Goal: Task Accomplishment & Management: Use online tool/utility

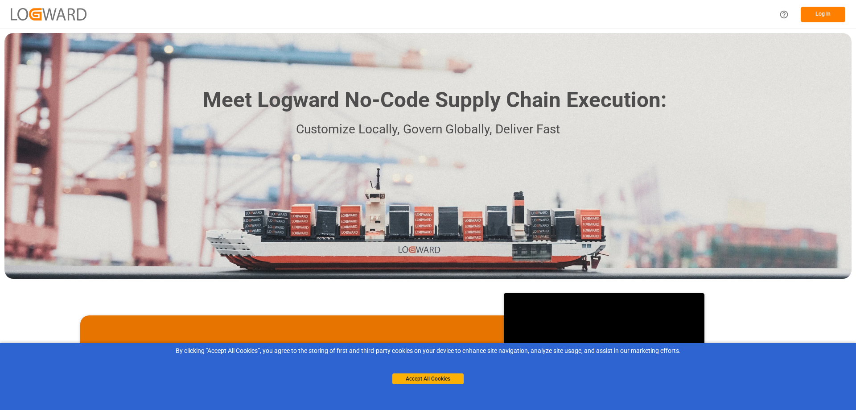
click at [823, 13] on button "Log In" at bounding box center [823, 15] width 45 height 16
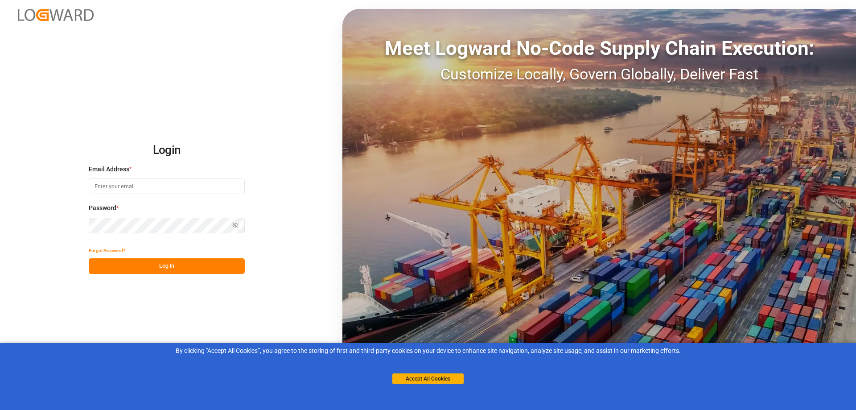
click at [147, 186] on input at bounding box center [167, 186] width 156 height 16
paste input "[EMAIL_ADDRESS][PERSON_NAME][DOMAIN_NAME]"
type input "[EMAIL_ADDRESS][PERSON_NAME][DOMAIN_NAME]"
click at [255, 291] on div "Login Email Address * [EMAIL_ADDRESS][PERSON_NAME][DOMAIN_NAME] Password * Show…" at bounding box center [428, 205] width 856 height 410
click at [183, 266] on button "Log In" at bounding box center [167, 266] width 156 height 16
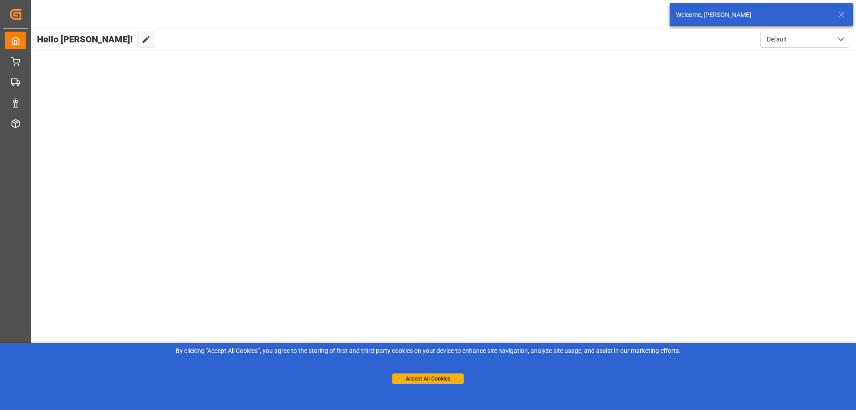
click at [839, 15] on icon at bounding box center [841, 14] width 11 height 11
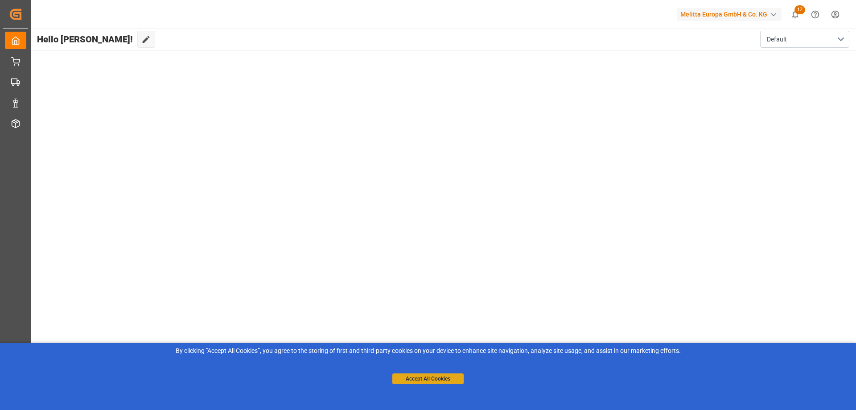
click at [425, 379] on button "Accept All Cookies" at bounding box center [427, 378] width 71 height 11
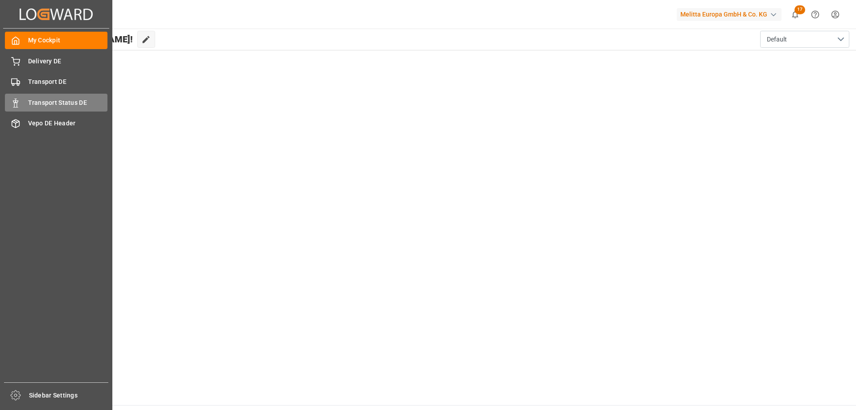
click at [50, 104] on span "Transport Status DE" at bounding box center [68, 102] width 80 height 9
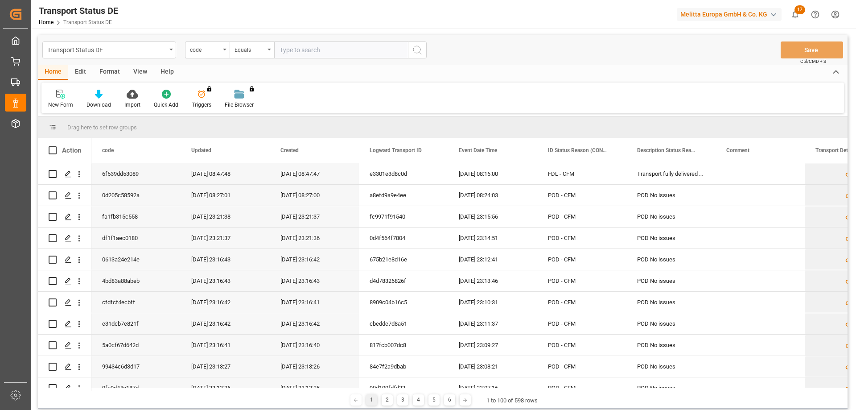
click at [835, 16] on html "Created by potrace 1.15, written by [PERSON_NAME] [DATE]-[DATE] Created by potr…" at bounding box center [428, 205] width 856 height 410
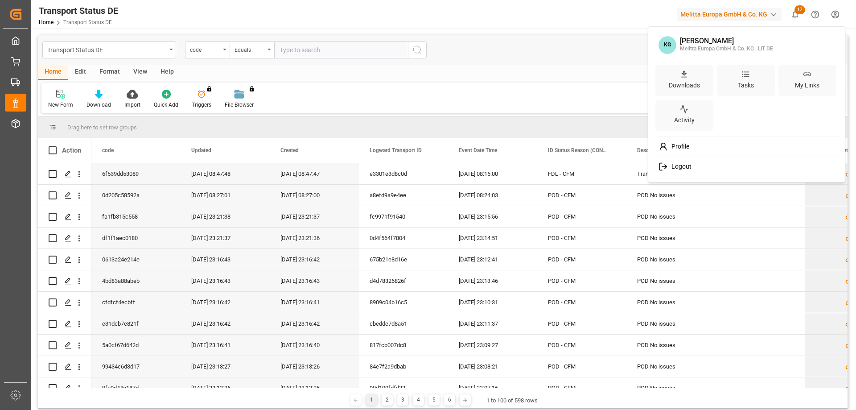
click at [837, 13] on html "Created by potrace 1.15, written by [PERSON_NAME] [DATE]-[DATE] Created by potr…" at bounding box center [428, 205] width 856 height 410
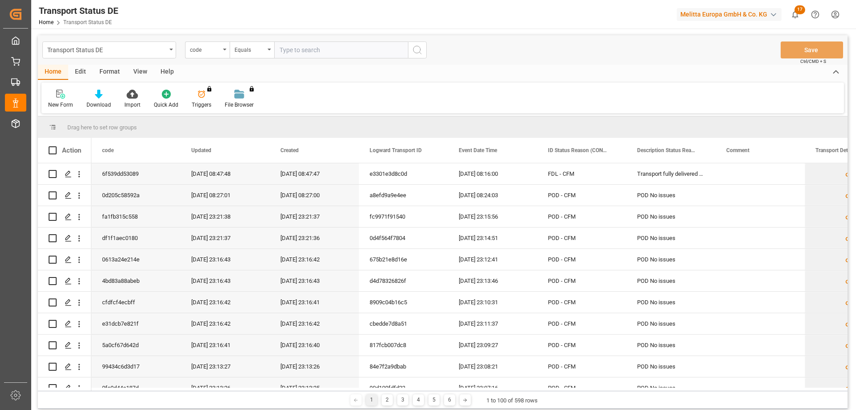
click at [838, 16] on html "Created by potrace 1.15, written by [PERSON_NAME] [DATE]-[DATE] Created by potr…" at bounding box center [428, 205] width 856 height 410
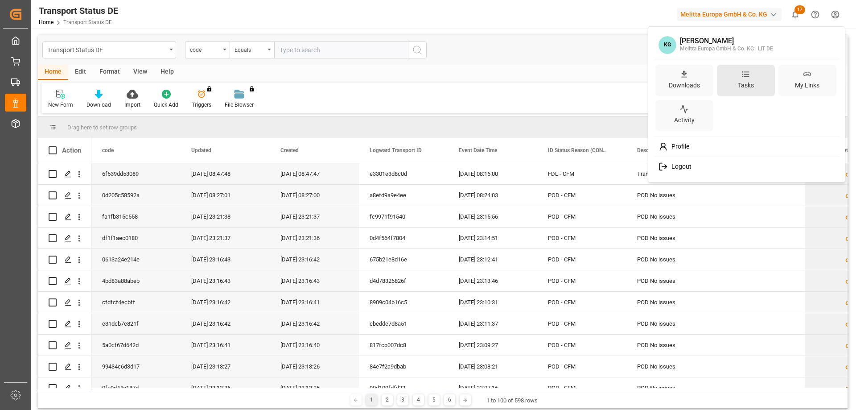
click at [745, 79] on div "Tasks" at bounding box center [746, 85] width 20 height 13
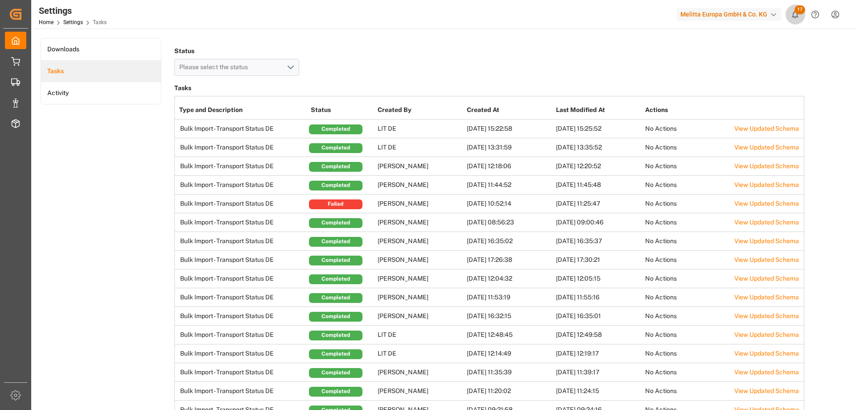
click at [794, 12] on icon "show 17 new notifications" at bounding box center [795, 15] width 6 height 8
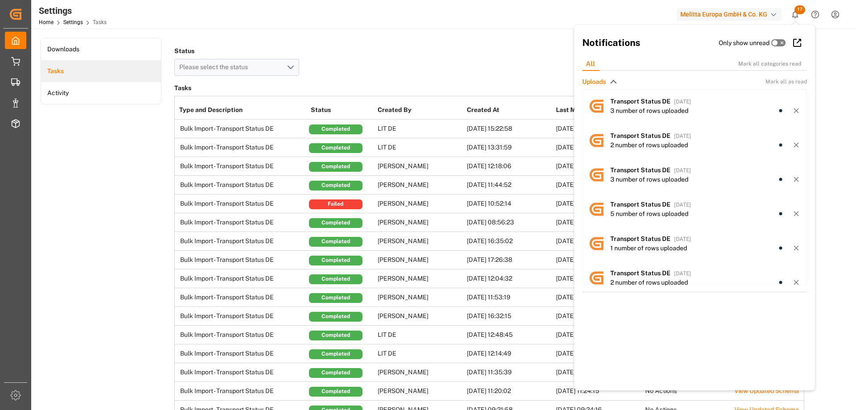
click at [801, 20] on button "17" at bounding box center [795, 14] width 20 height 20
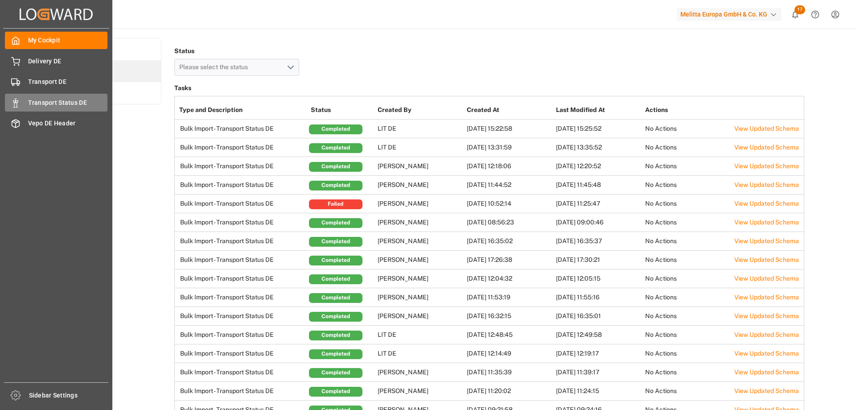
click at [54, 105] on span "Transport Status DE" at bounding box center [68, 102] width 80 height 9
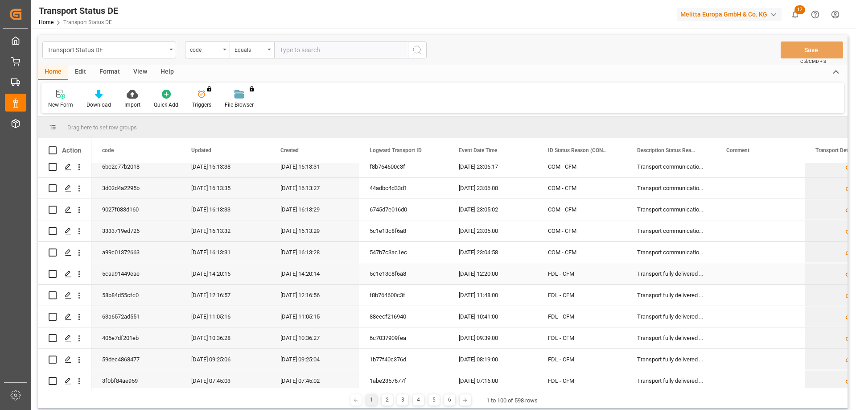
scroll to position [1919, 0]
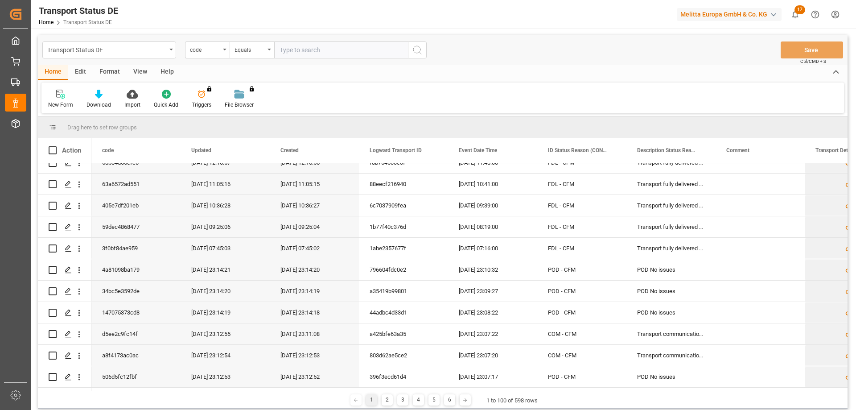
click at [322, 43] on input "text" at bounding box center [341, 49] width 134 height 17
click at [310, 49] on input "text" at bounding box center [341, 49] width 134 height 17
paste input "c0c2176dca04"
type input "c0c2176dca04"
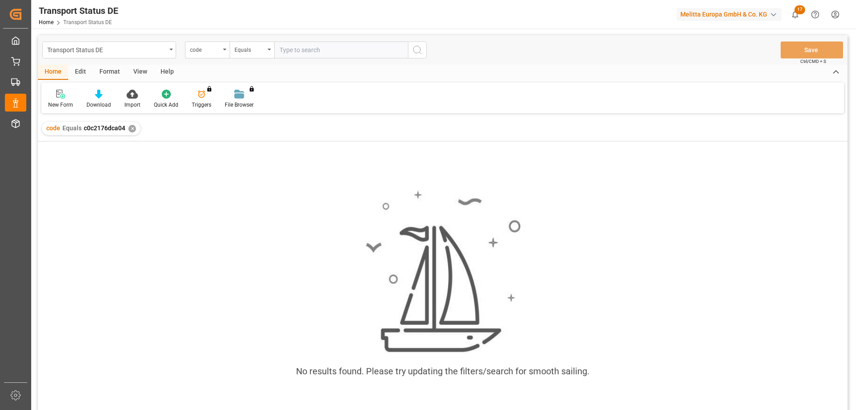
click at [131, 128] on div "✕" at bounding box center [132, 129] width 8 height 8
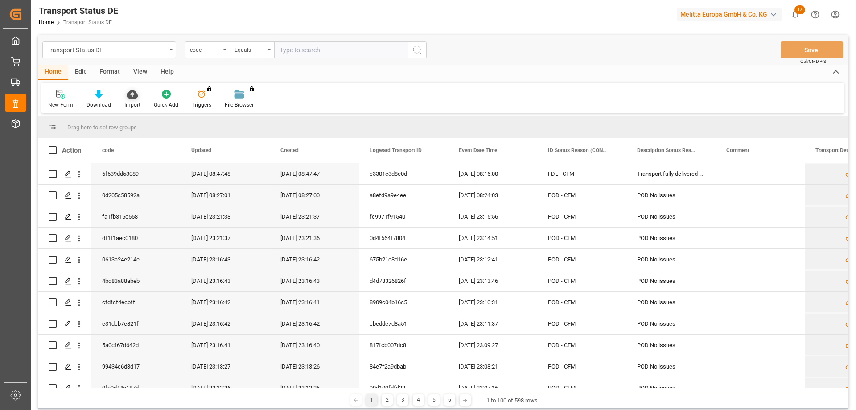
click at [129, 96] on icon at bounding box center [132, 94] width 11 height 9
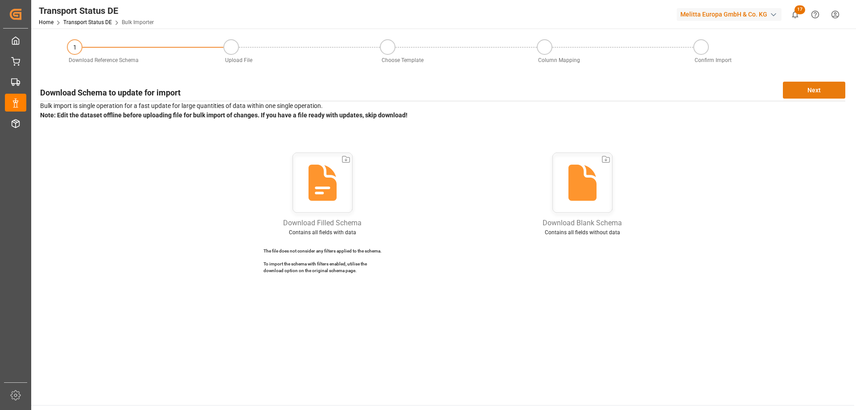
click at [811, 85] on button "Next" at bounding box center [814, 90] width 62 height 17
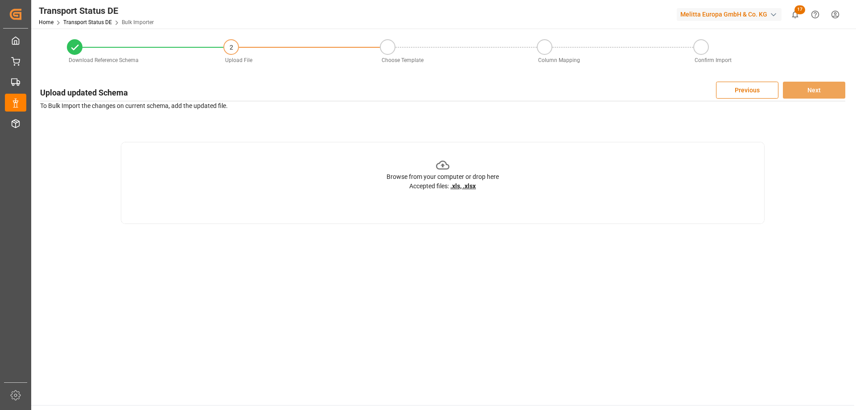
click at [441, 179] on div "Browse from your computer or drop here" at bounding box center [443, 176] width 112 height 9
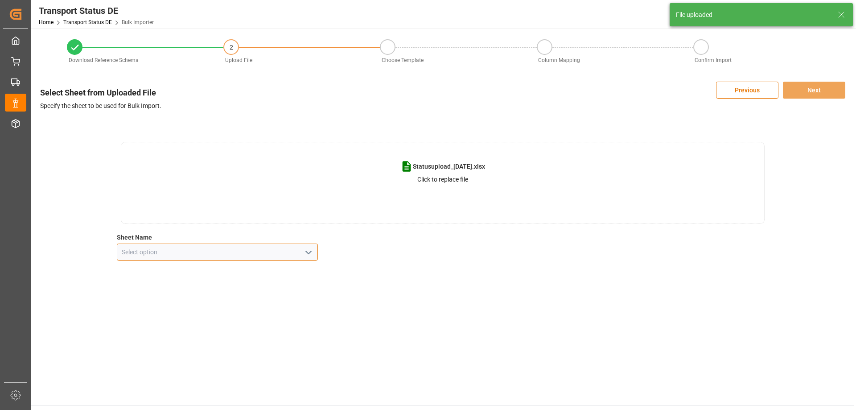
click at [299, 254] on input at bounding box center [218, 251] width 202 height 17
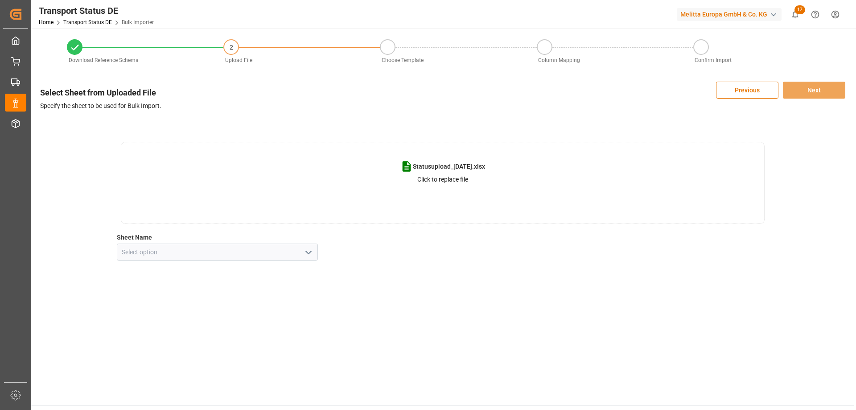
click at [310, 252] on polyline "open menu" at bounding box center [308, 252] width 5 height 3
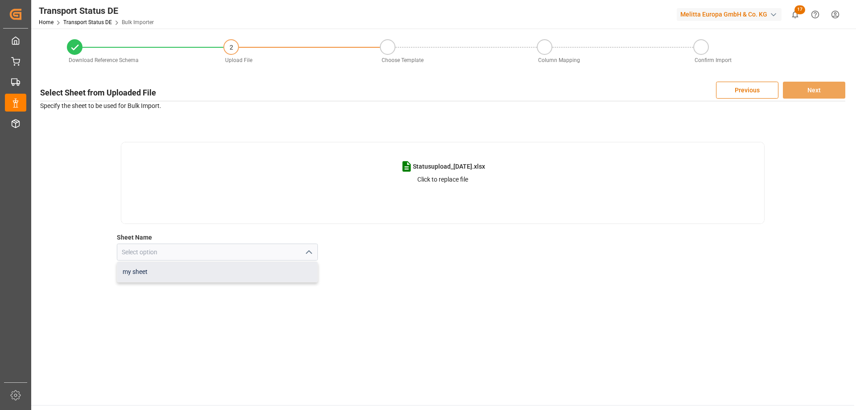
click at [144, 267] on div "my sheet" at bounding box center [217, 272] width 201 height 20
type input "my sheet"
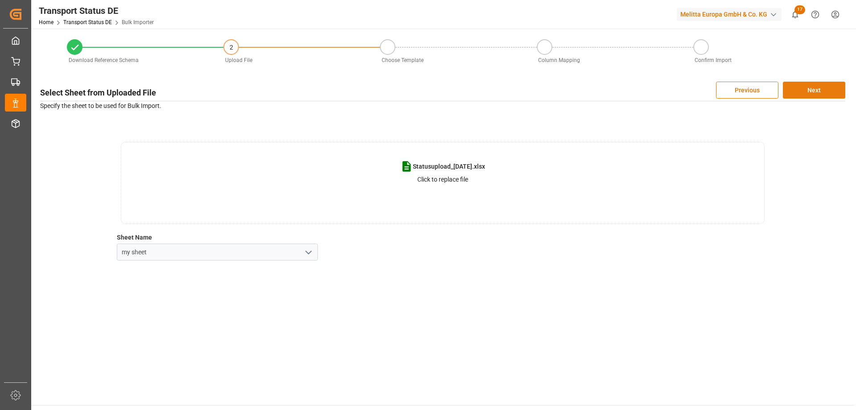
click at [807, 87] on button "Next" at bounding box center [814, 90] width 62 height 17
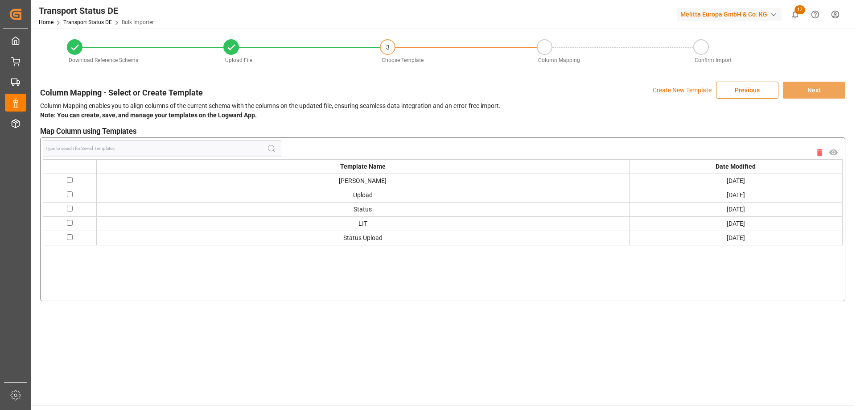
click at [70, 222] on input "checkbox" at bounding box center [70, 223] width 6 height 6
checkbox input "true"
click at [809, 84] on button "Next" at bounding box center [814, 90] width 62 height 17
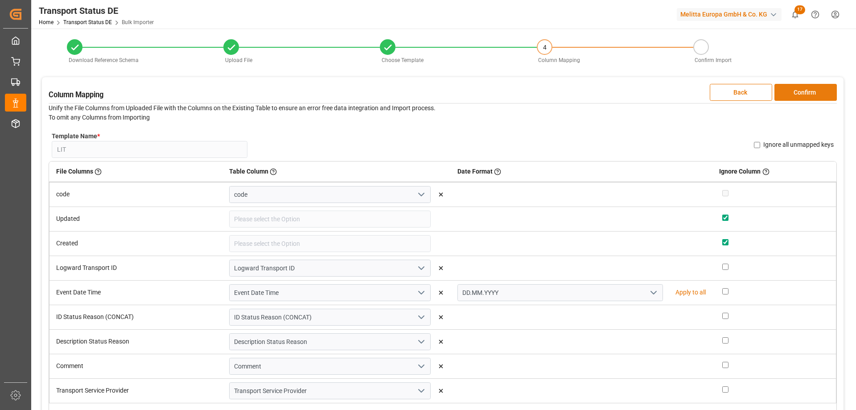
click at [807, 92] on button "Confirm" at bounding box center [805, 92] width 62 height 17
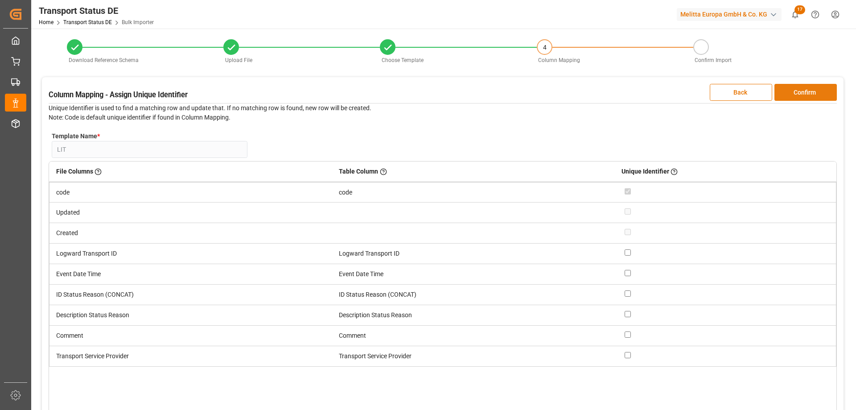
click at [807, 92] on button "Confirm" at bounding box center [805, 92] width 62 height 17
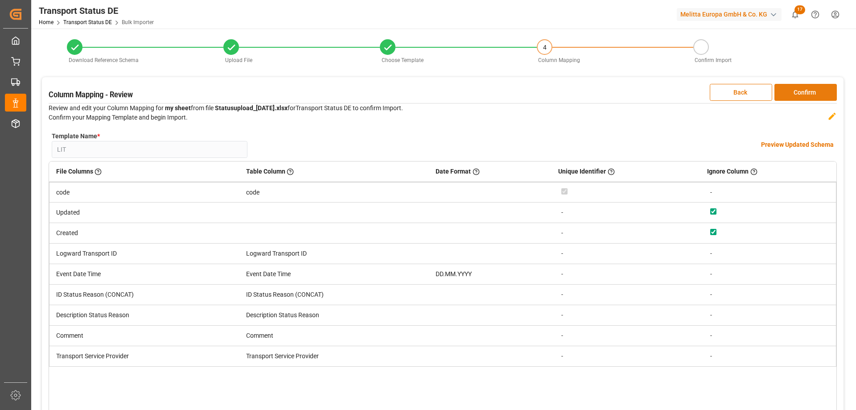
click at [807, 92] on button "Confirm" at bounding box center [805, 92] width 62 height 17
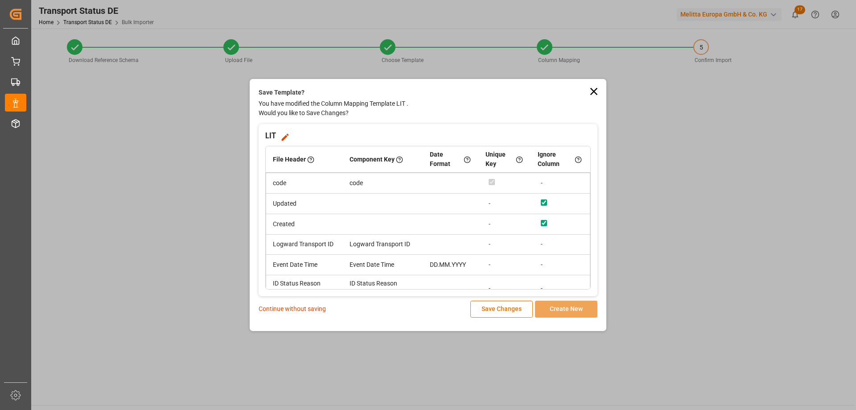
click at [276, 308] on p "Continue without saving" at bounding box center [292, 308] width 67 height 9
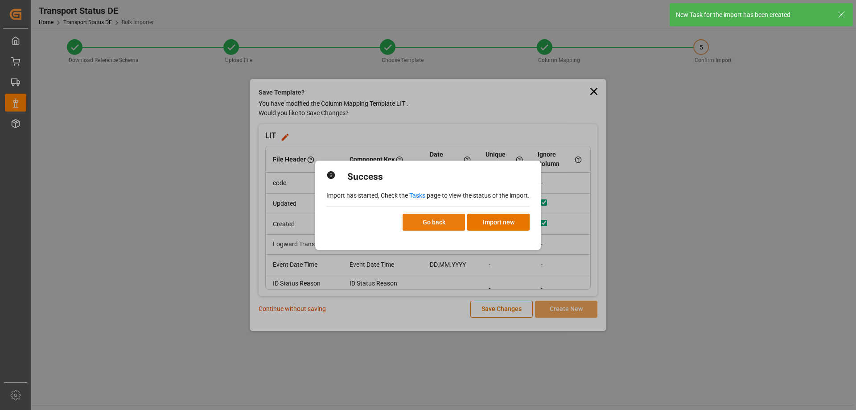
click at [439, 226] on button "Go back" at bounding box center [434, 222] width 62 height 17
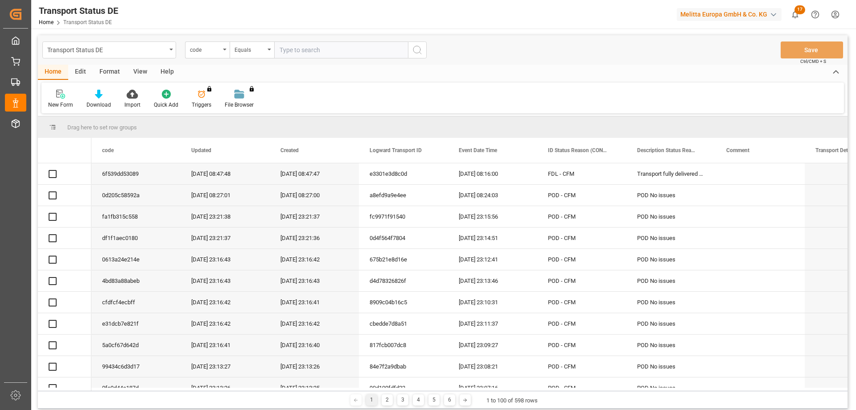
click at [836, 12] on html "Created by potrace 1.15, written by [PERSON_NAME] [DATE]-[DATE] Created by potr…" at bounding box center [428, 205] width 856 height 410
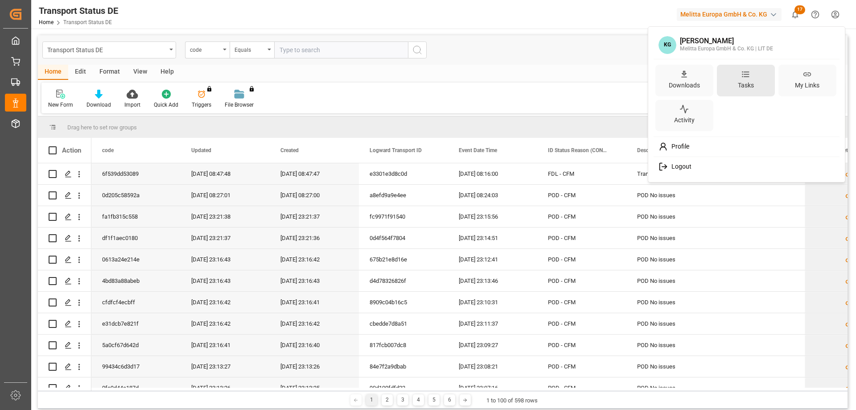
click at [754, 75] on div "Tasks" at bounding box center [746, 81] width 58 height 32
